Goal: Find specific page/section: Find specific page/section

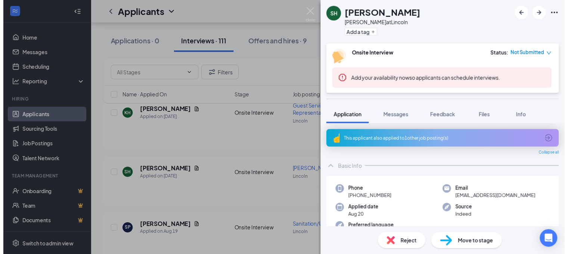
scroll to position [536, 0]
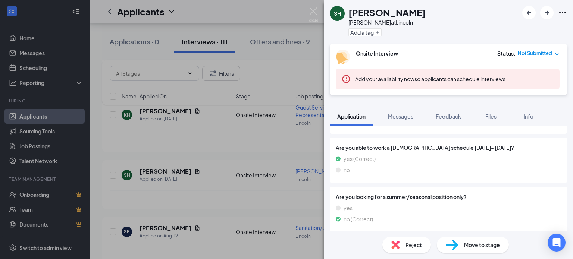
click at [434, 25] on div "SH Sydney Havlat [PERSON_NAME] at Lincoln Add a tag" at bounding box center [448, 22] width 249 height 44
click at [155, 53] on div "SH Sydney Havlat [PERSON_NAME] at Lincoln Add a tag Onsite Interview Status : N…" at bounding box center [286, 129] width 573 height 259
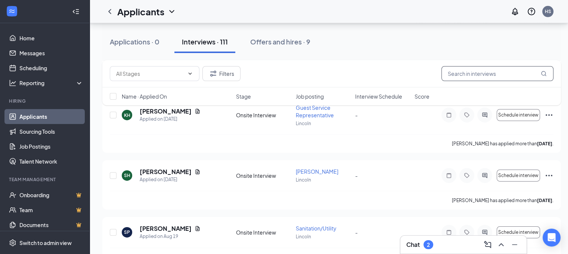
click at [497, 77] on input "text" at bounding box center [497, 73] width 112 height 15
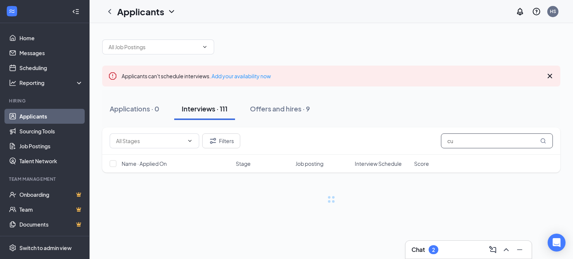
type input "c"
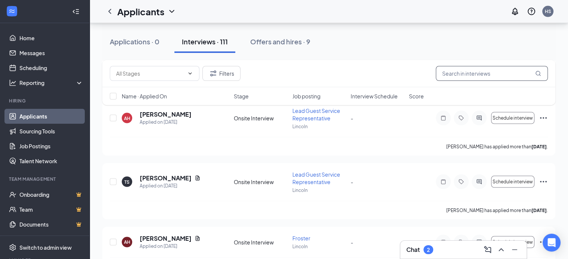
scroll to position [1456, 0]
